Goal: Find specific page/section: Find specific page/section

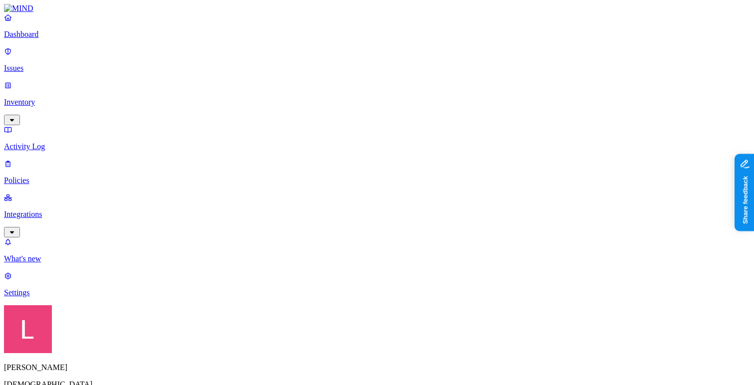
click at [46, 297] on p "Settings" at bounding box center [377, 292] width 746 height 9
click at [60, 98] on p "Inventory" at bounding box center [377, 102] width 746 height 9
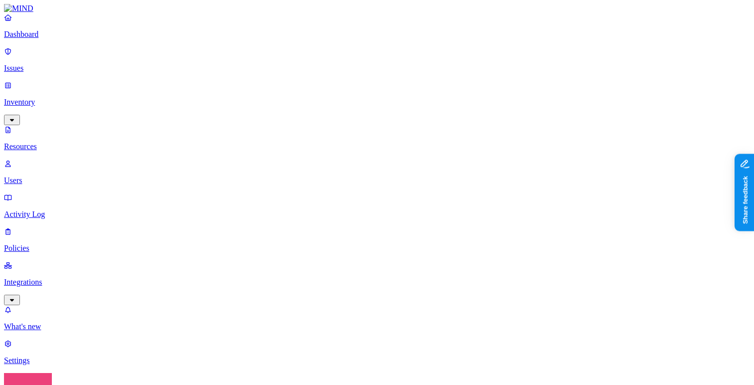
drag, startPoint x: 165, startPoint y: 33, endPoint x: 115, endPoint y: 35, distance: 50.9
type input "mimecast"
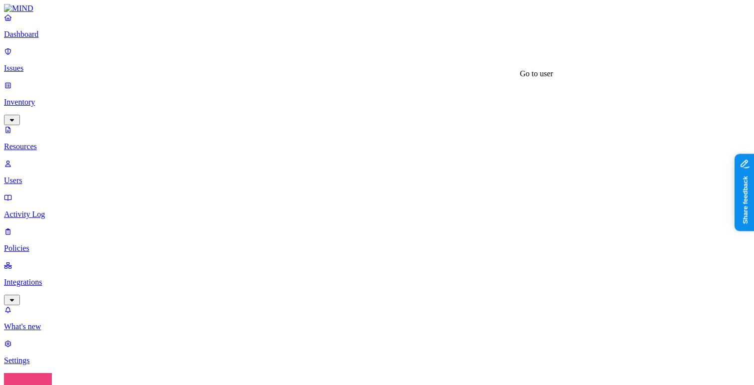
scroll to position [422, 0]
type input "[DOMAIN_NAME]"
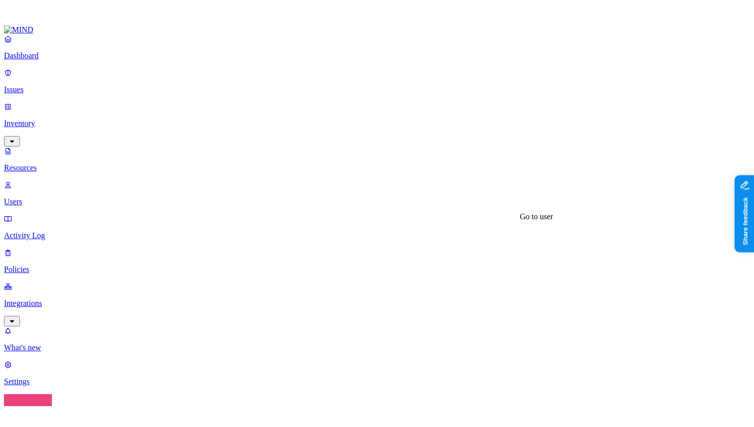
scroll to position [422, 0]
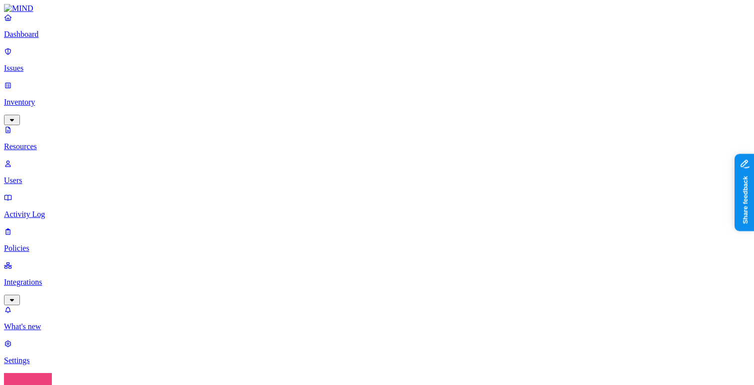
click at [56, 335] on div "What's new 1 Settings" at bounding box center [377, 335] width 746 height 60
click at [55, 339] on link "Settings" at bounding box center [377, 352] width 746 height 26
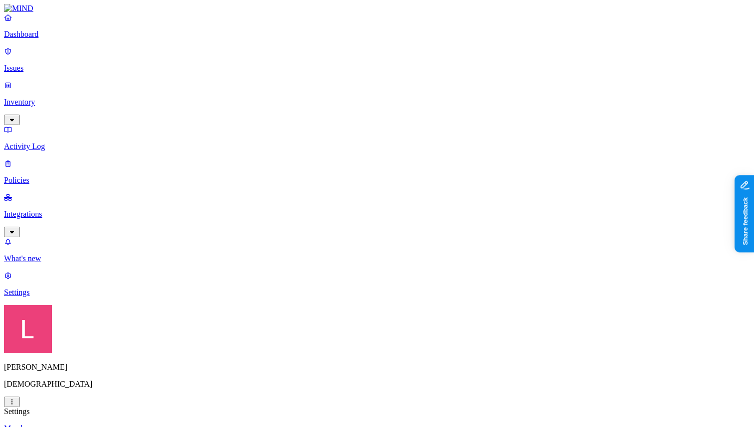
click at [88, 39] on p "Dashboard" at bounding box center [377, 34] width 746 height 9
